Goal: Task Accomplishment & Management: Manage account settings

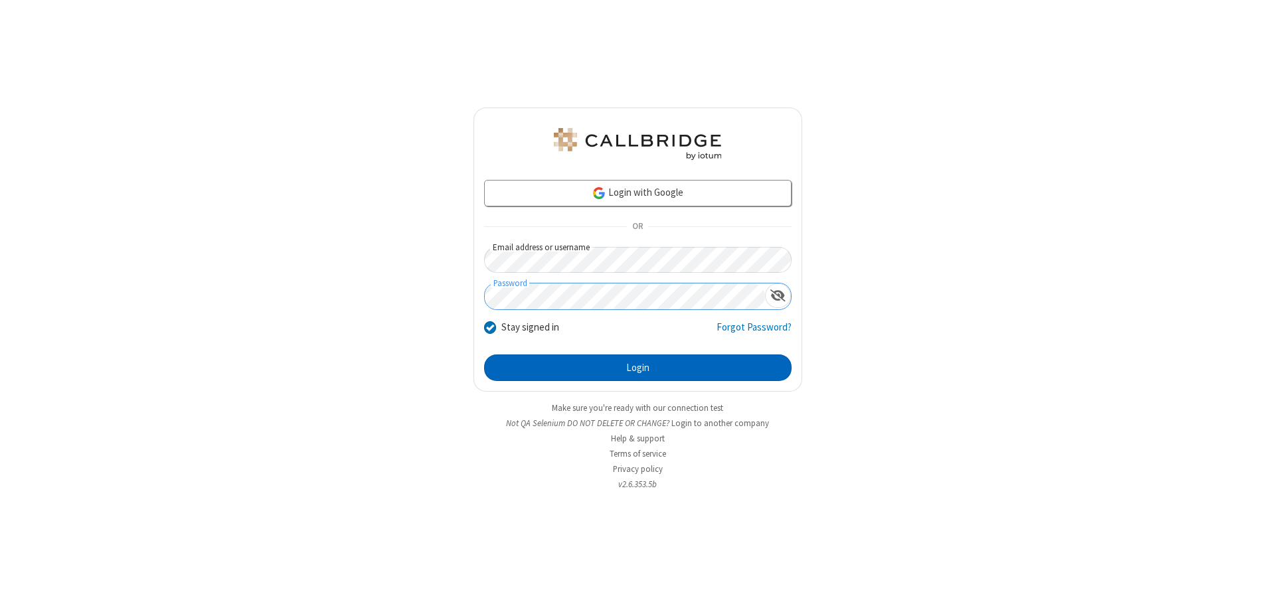
click at [638, 368] on button "Login" at bounding box center [638, 368] width 308 height 27
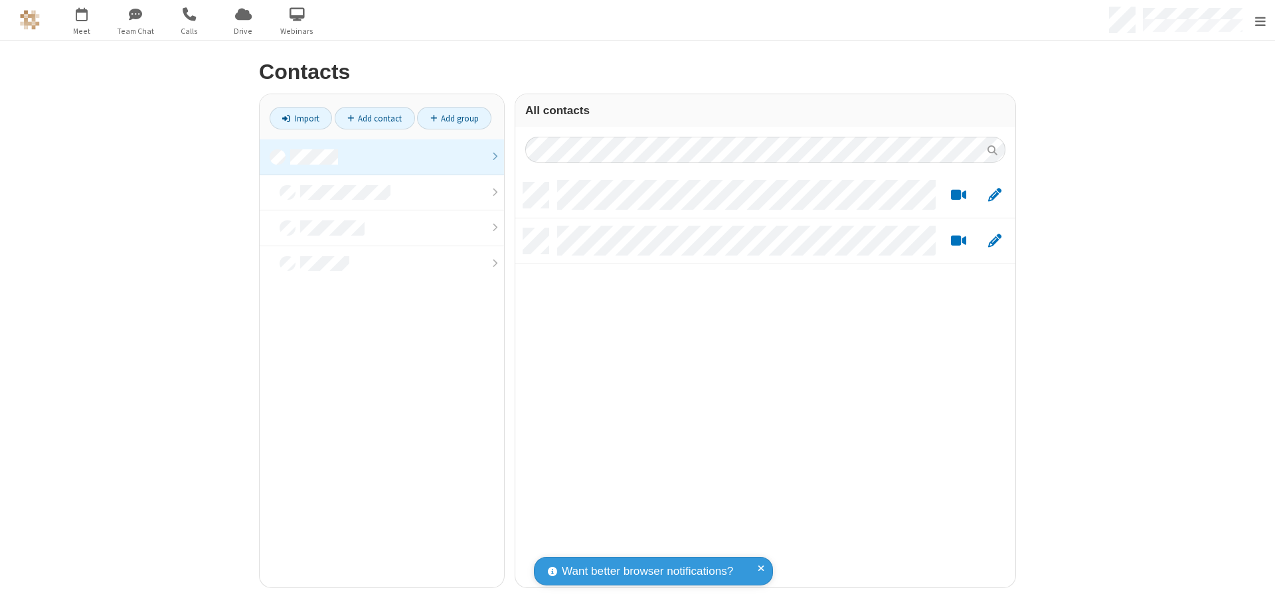
scroll to position [405, 490]
click at [377, 157] on link at bounding box center [382, 157] width 244 height 36
click at [369, 118] on link "Add contact" at bounding box center [375, 118] width 80 height 23
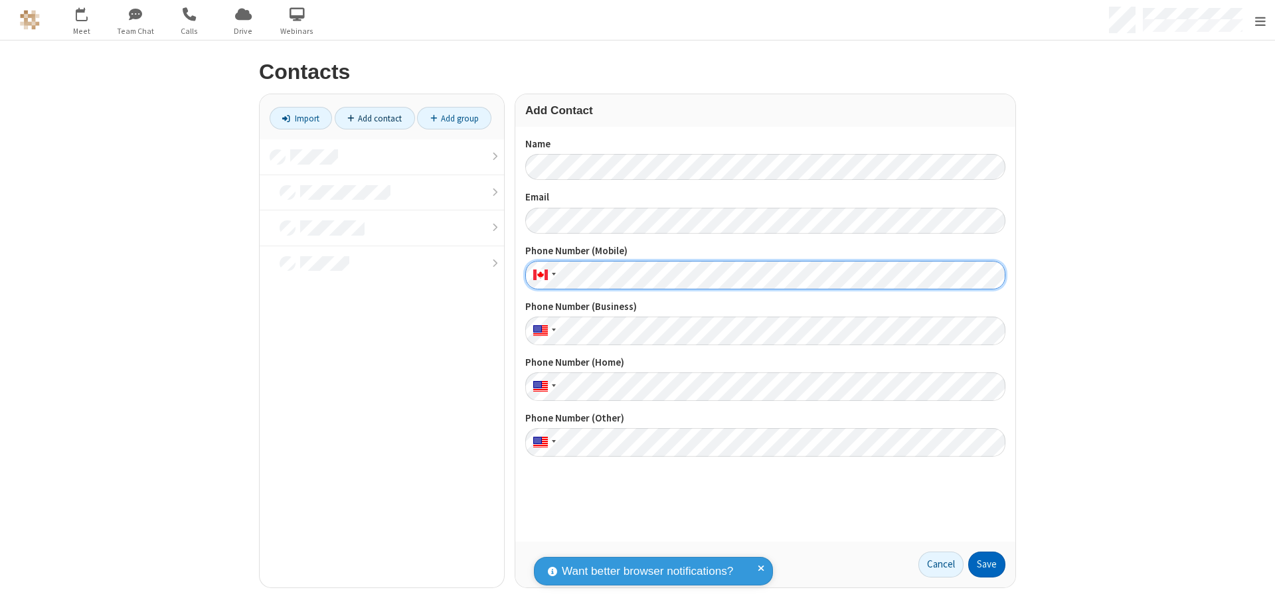
click at [982, 565] on button "Save" at bounding box center [986, 565] width 37 height 27
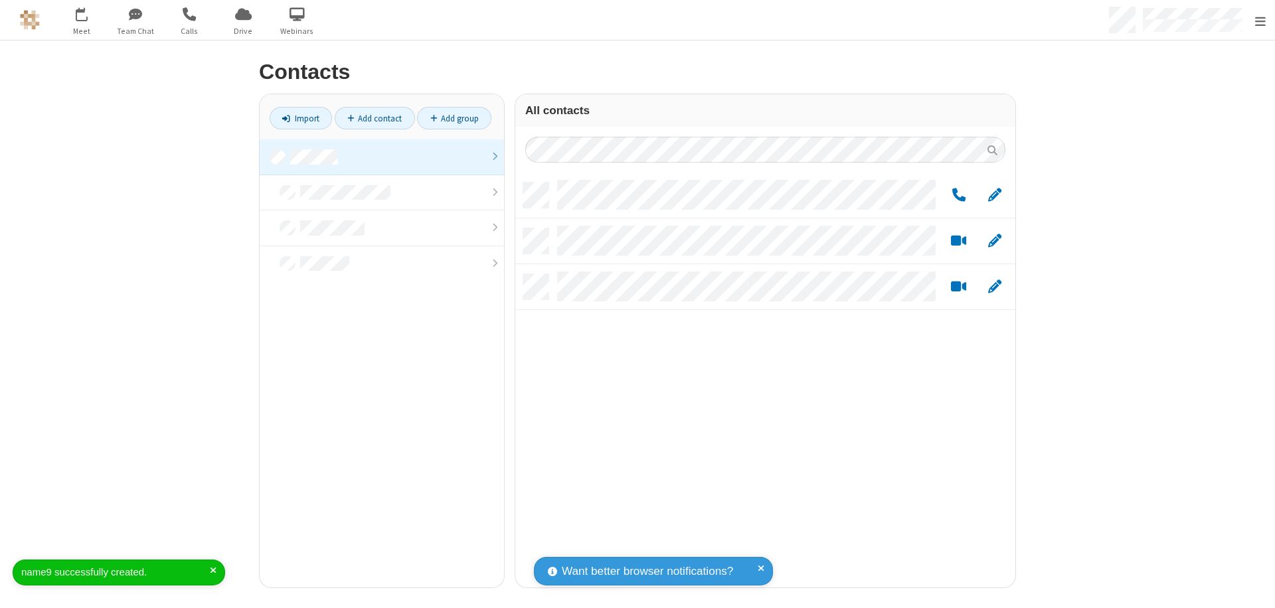
scroll to position [405, 490]
click at [369, 118] on link "Add contact" at bounding box center [375, 118] width 80 height 23
